Goal: Information Seeking & Learning: Learn about a topic

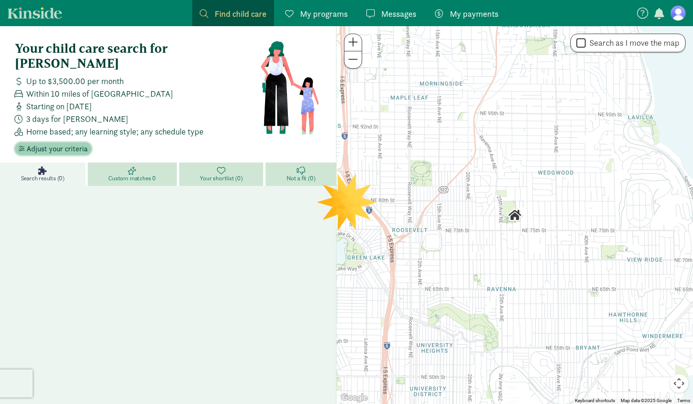
click at [69, 143] on span "Adjust your criteria" at bounding box center [57, 148] width 61 height 11
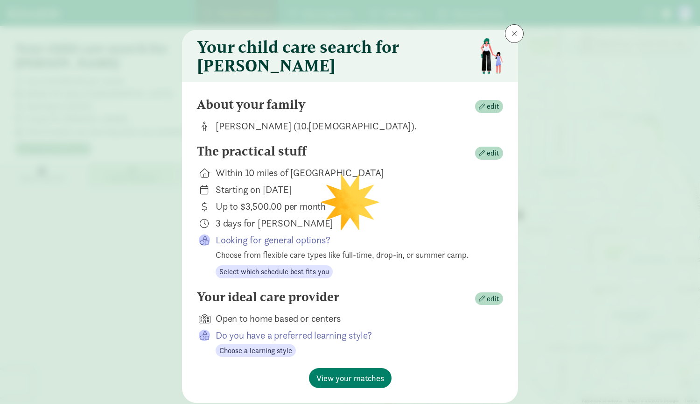
scroll to position [35, 0]
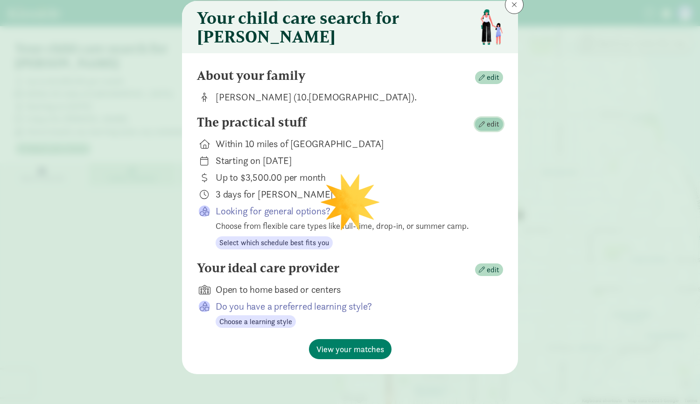
click at [482, 127] on span "edit" at bounding box center [489, 124] width 21 height 11
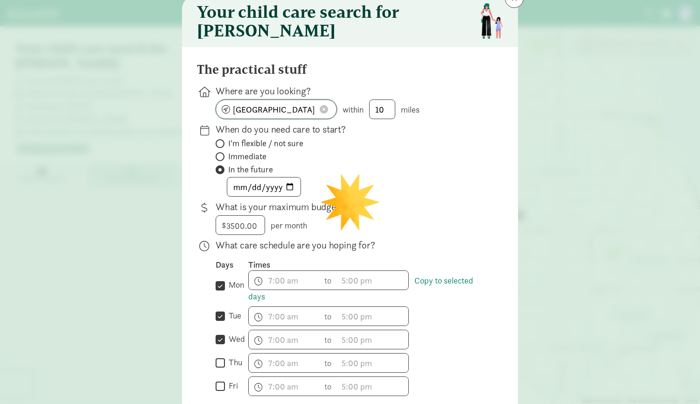
click at [320, 113] on span at bounding box center [324, 109] width 8 height 8
click at [282, 119] on input at bounding box center [276, 109] width 120 height 19
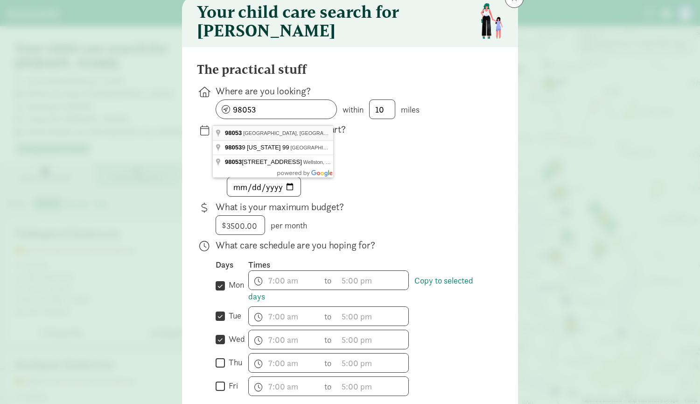
type input "Redmond, WA 98053, USA"
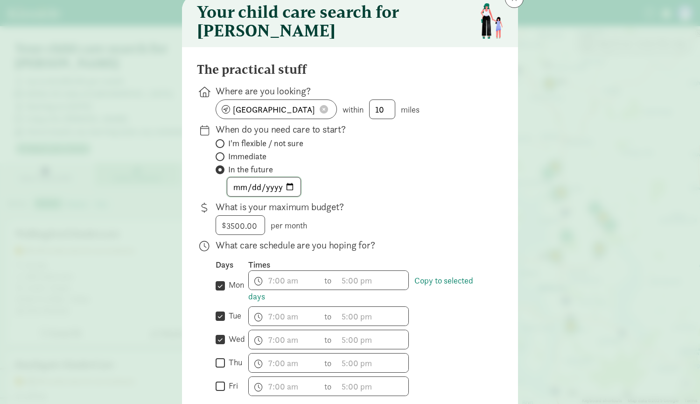
click at [251, 193] on input "2025-01-15" at bounding box center [263, 186] width 73 height 19
click at [288, 194] on input "2025-01-15" at bounding box center [263, 186] width 73 height 19
type input "2025-10-27"
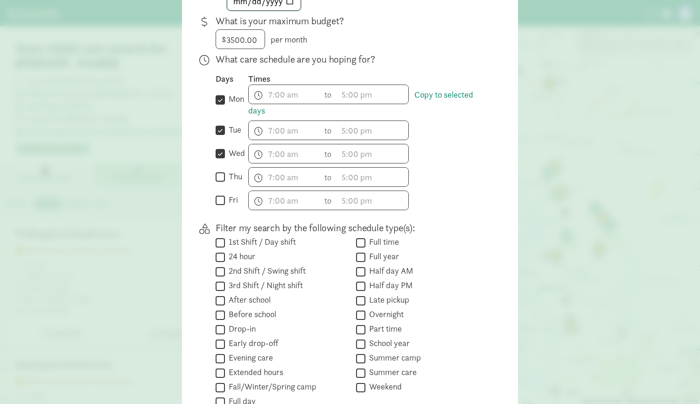
scroll to position [278, 0]
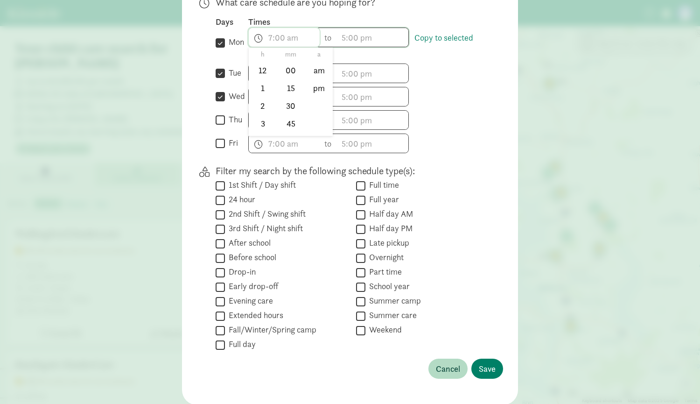
click at [271, 47] on span "h 12 1 2 3 4 5 6 7 8 9 10 11 mm 00 15 30 45 a am pm" at bounding box center [284, 37] width 71 height 19
click at [465, 169] on div "The practical stuff Where are you looking? Redmond, WA 98053, USA within 10 mil…" at bounding box center [350, 104] width 306 height 571
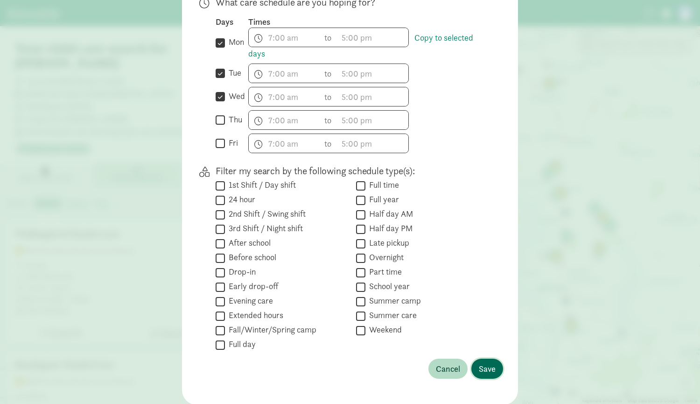
click at [481, 371] on span "Save" at bounding box center [487, 368] width 17 height 13
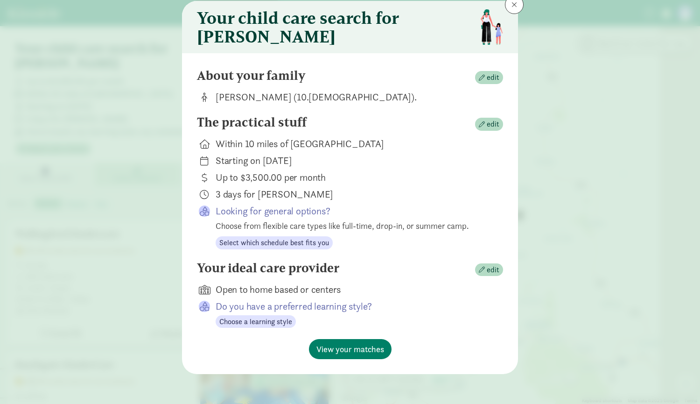
scroll to position [35, 0]
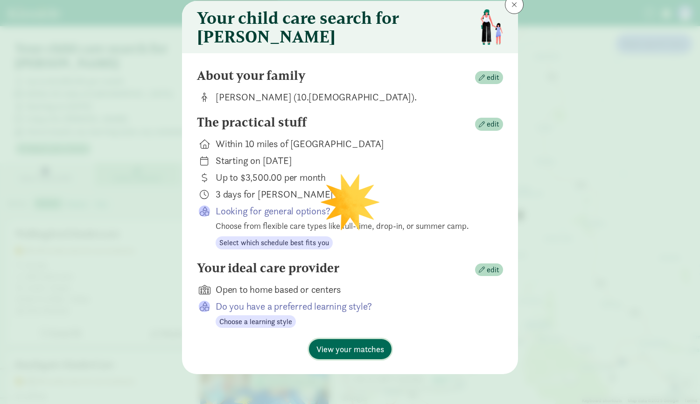
click at [340, 350] on span "View your matches" at bounding box center [351, 349] width 68 height 13
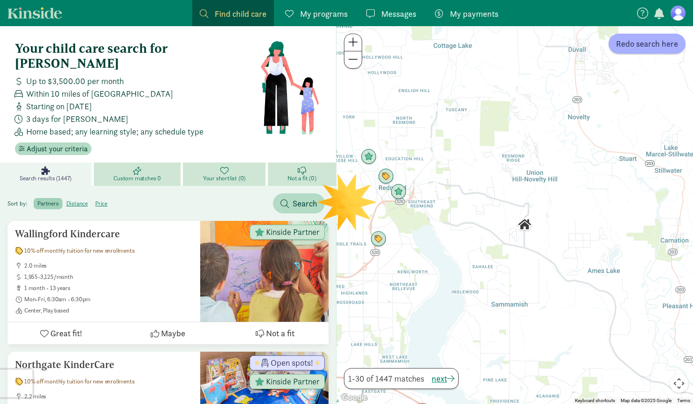
drag, startPoint x: 536, startPoint y: 233, endPoint x: 451, endPoint y: 218, distance: 86.4
click at [451, 218] on div at bounding box center [515, 215] width 357 height 378
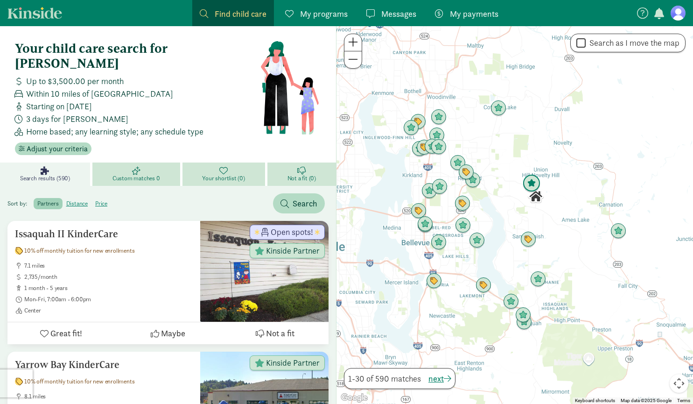
click at [531, 177] on img "Click to see details" at bounding box center [531, 183] width 25 height 25
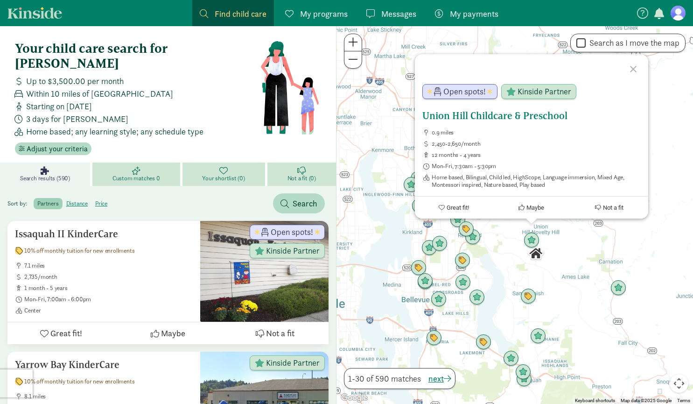
click at [483, 115] on h5 "Union Hill Childcare & Preschool" at bounding box center [532, 115] width 218 height 11
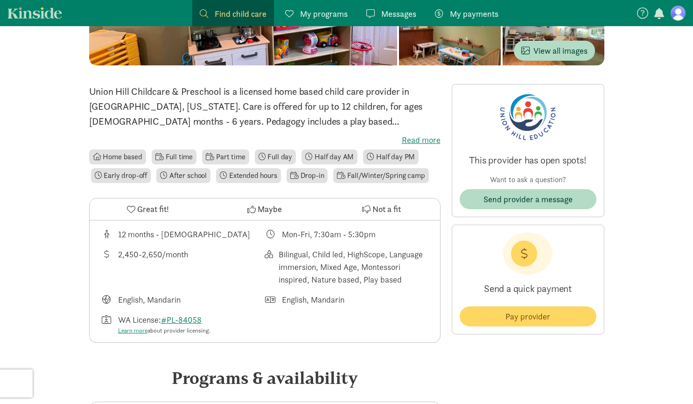
scroll to position [183, 0]
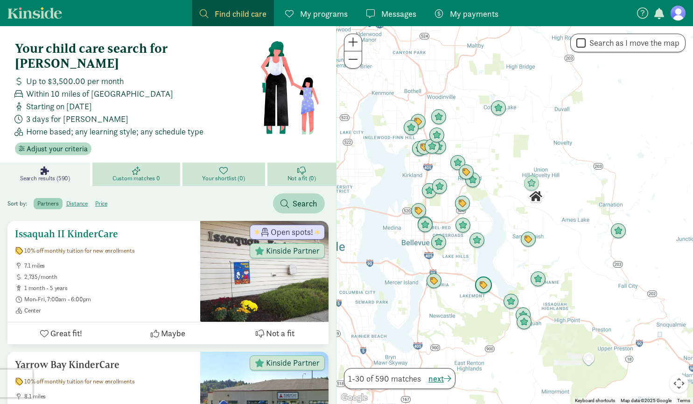
click at [109, 240] on div "Issaquah II KinderCare 10% off monthly tuition for new enrollments 7.1 miles 2,…" at bounding box center [104, 271] width 178 height 86
click at [528, 241] on img "Click to see details" at bounding box center [528, 239] width 25 height 25
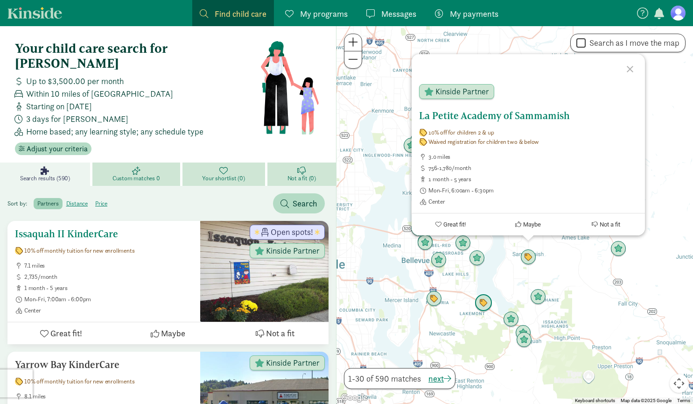
click at [464, 116] on h5 "La Petite Academy of Sammamish" at bounding box center [528, 115] width 218 height 11
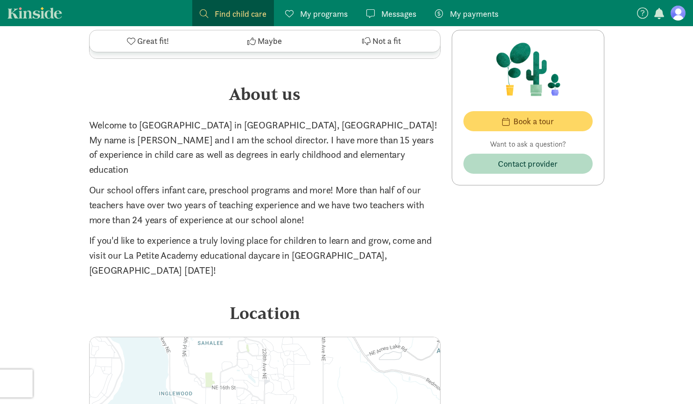
scroll to position [1403, 0]
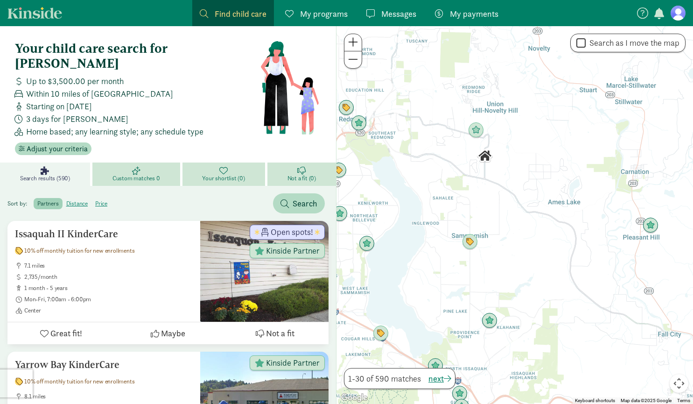
drag, startPoint x: 534, startPoint y: 235, endPoint x: 430, endPoint y: 210, distance: 106.8
click at [430, 210] on div at bounding box center [515, 215] width 357 height 378
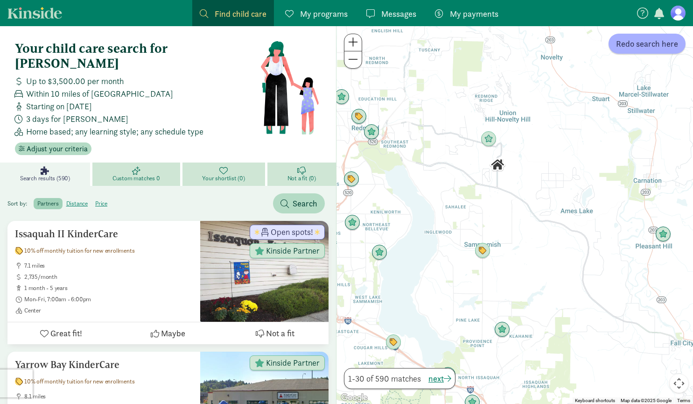
drag, startPoint x: 441, startPoint y: 198, endPoint x: 463, endPoint y: 216, distance: 27.6
click at [463, 216] on div at bounding box center [515, 215] width 357 height 378
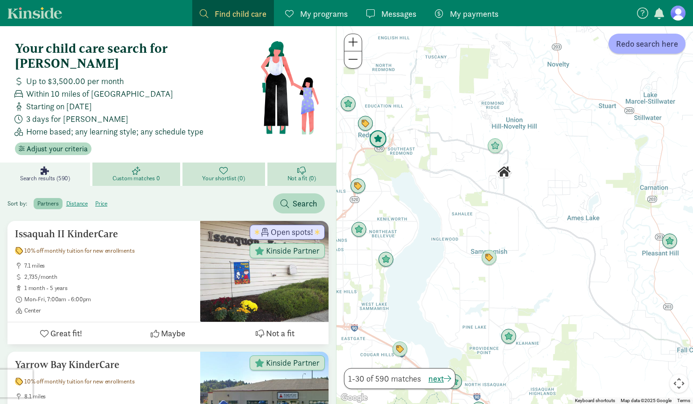
click at [379, 139] on img "Click to see details" at bounding box center [378, 139] width 25 height 25
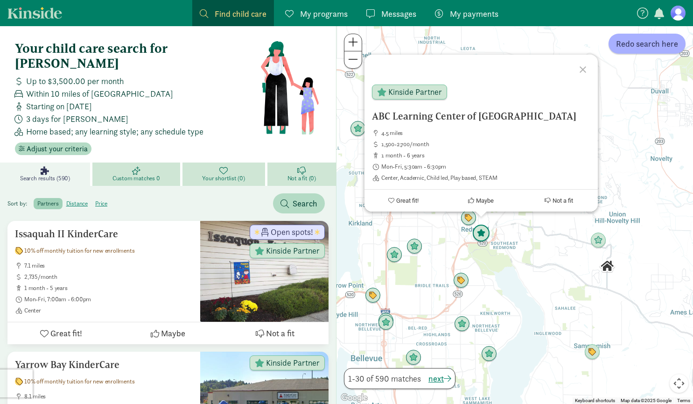
click at [479, 232] on img "Click to see details" at bounding box center [481, 233] width 25 height 25
click at [465, 216] on img "Click to see details" at bounding box center [468, 217] width 25 height 25
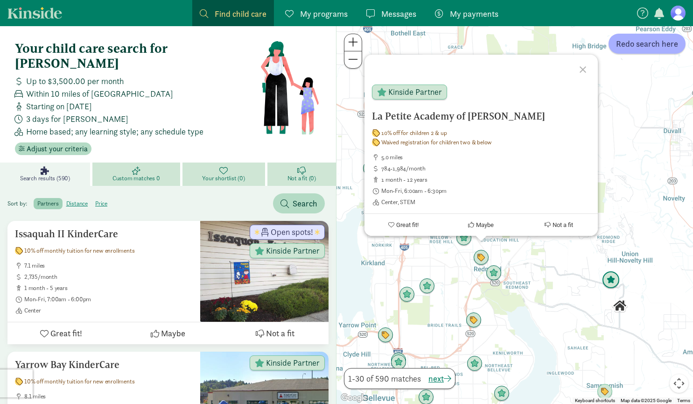
click at [615, 277] on img "Click to see details" at bounding box center [611, 280] width 25 height 25
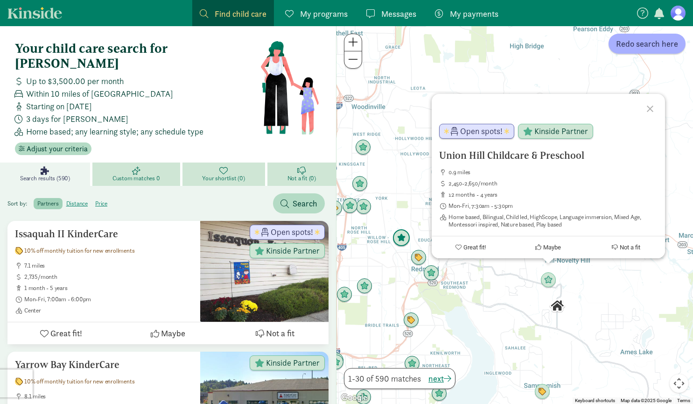
click at [404, 238] on img "Click to see details" at bounding box center [401, 238] width 25 height 25
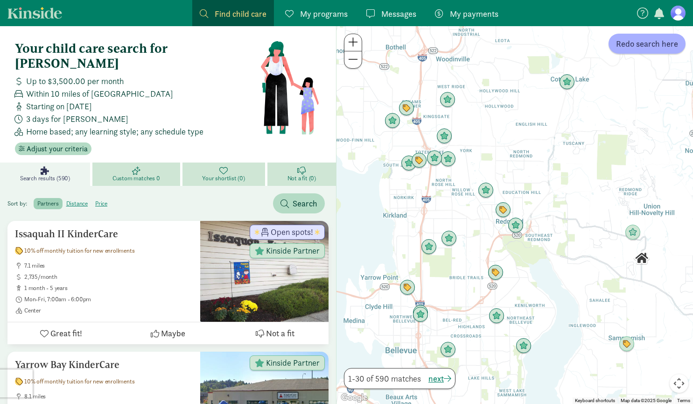
drag, startPoint x: 558, startPoint y: 291, endPoint x: 563, endPoint y: 235, distance: 56.6
click at [563, 235] on div "To navigate, press the arrow keys." at bounding box center [515, 215] width 357 height 378
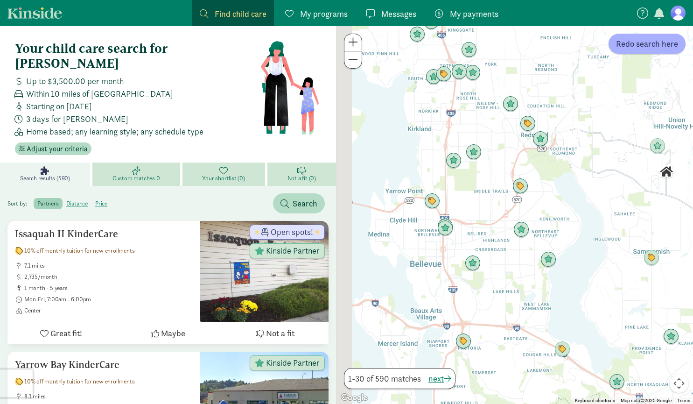
drag, startPoint x: 465, startPoint y: 301, endPoint x: 459, endPoint y: 216, distance: 85.2
click at [488, 209] on div at bounding box center [515, 215] width 357 height 378
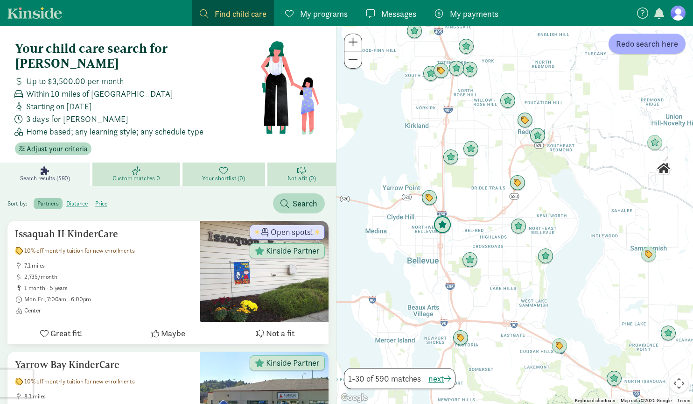
click at [444, 221] on img "Click to see details" at bounding box center [442, 224] width 25 height 25
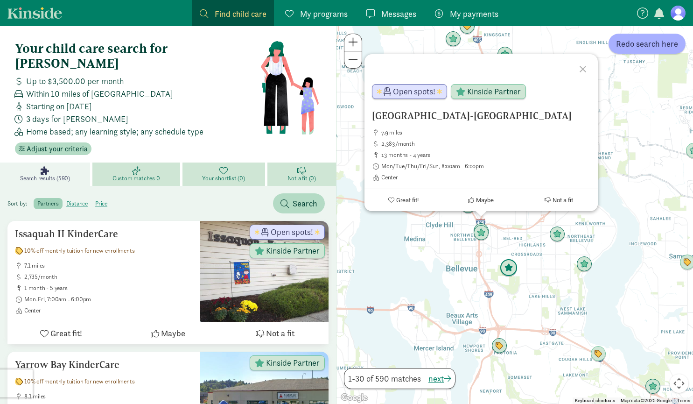
click at [512, 268] on img "Click to see details" at bounding box center [508, 267] width 25 height 25
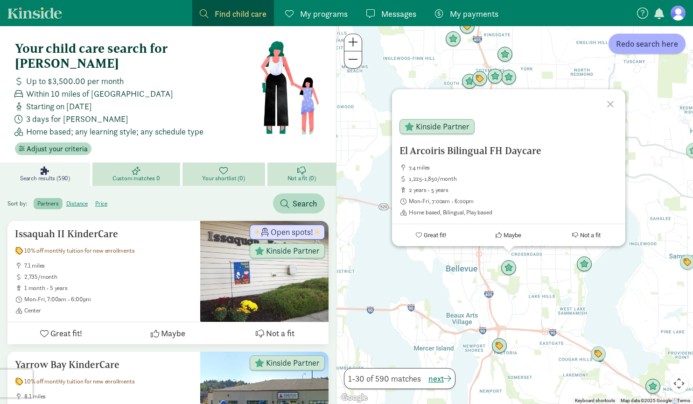
click at [607, 104] on div at bounding box center [612, 102] width 27 height 27
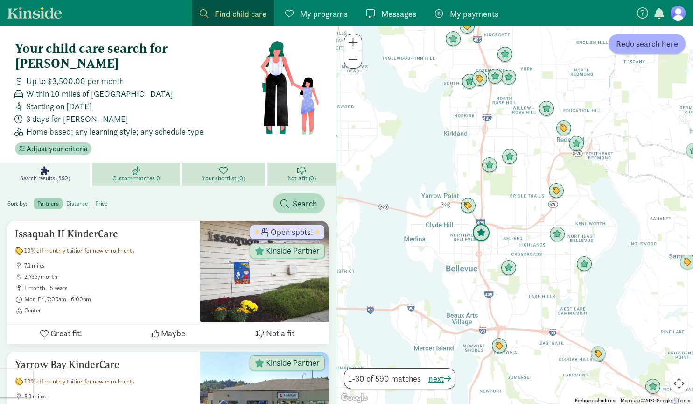
click at [483, 223] on img "Click to see details" at bounding box center [481, 232] width 25 height 25
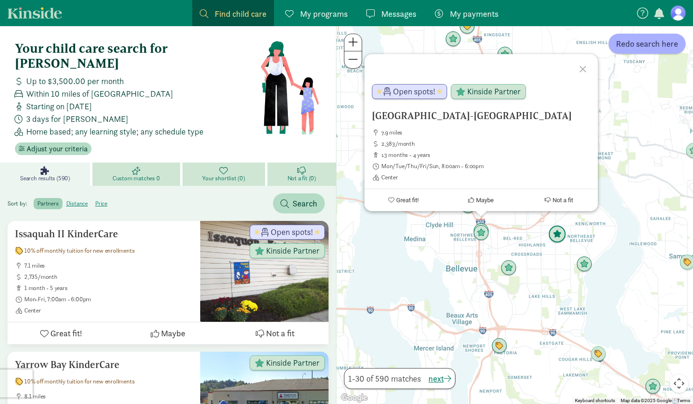
click at [558, 231] on img "Click to see details" at bounding box center [557, 234] width 25 height 25
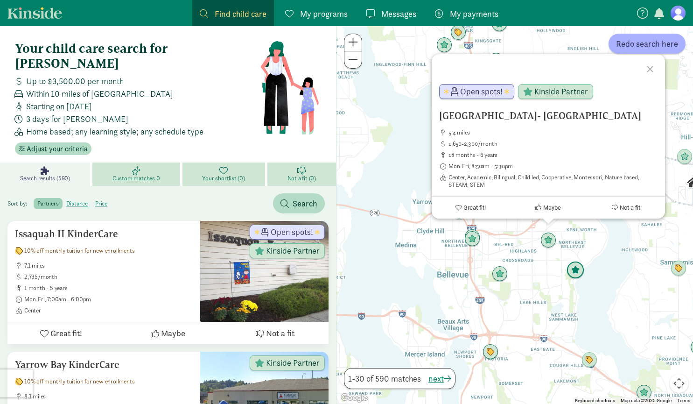
click at [567, 268] on img "Click to see details" at bounding box center [575, 270] width 25 height 25
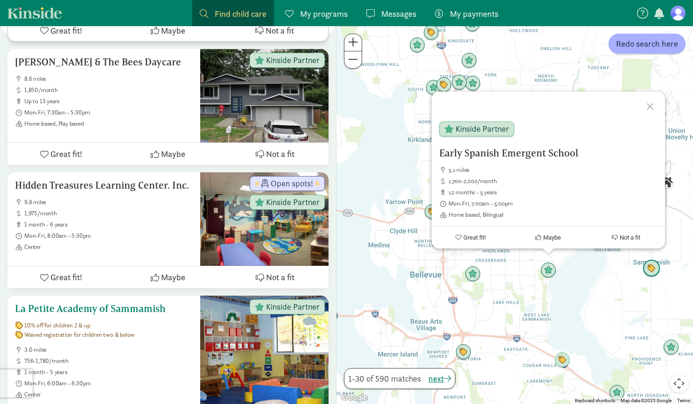
scroll to position [1197, 0]
